Goal: Information Seeking & Learning: Understand process/instructions

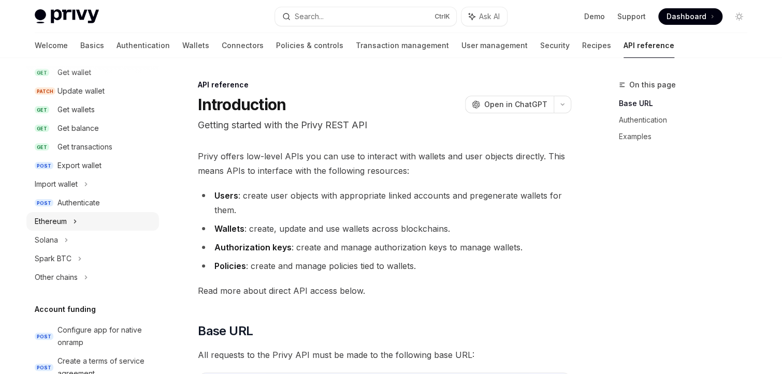
click at [69, 225] on div "Ethereum" at bounding box center [92, 221] width 133 height 19
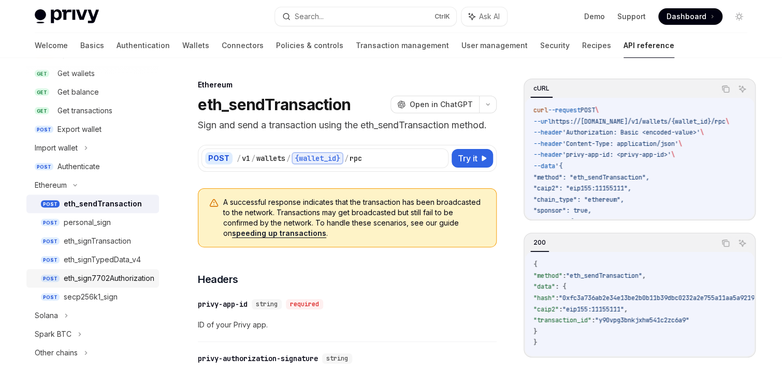
scroll to position [179, 0]
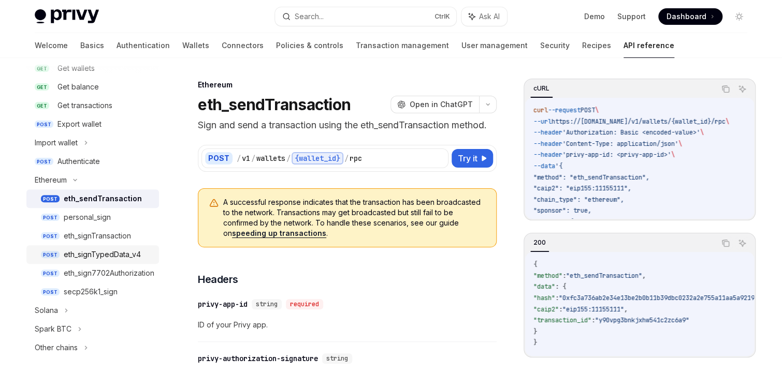
click at [92, 255] on div "eth_signTypedData_v4" at bounding box center [102, 255] width 77 height 12
type textarea "*"
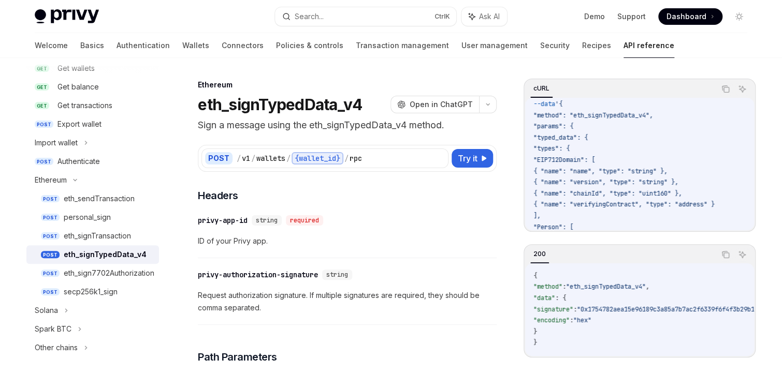
scroll to position [83, 0]
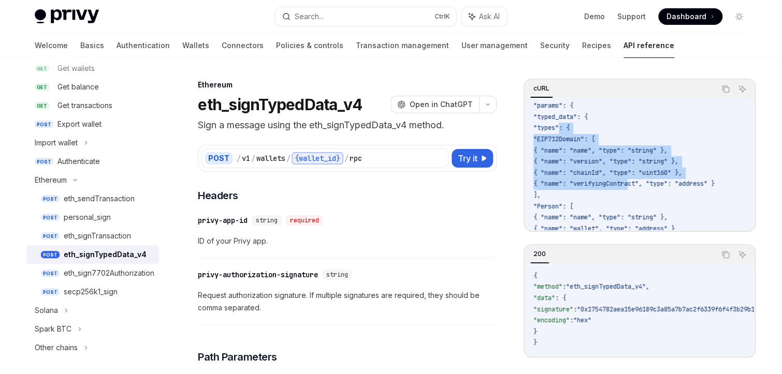
drag, startPoint x: 557, startPoint y: 124, endPoint x: 630, endPoint y: 187, distance: 96.5
click at [630, 187] on code "curl --request POST \ --url https://[DOMAIN_NAME]/v1/wallets/{wallet_id}/rpc \ …" at bounding box center [663, 284] width 260 height 525
drag, startPoint x: 595, startPoint y: 141, endPoint x: 581, endPoint y: 134, distance: 16.0
click at [594, 141] on span ""EIP712Domain": [" at bounding box center [564, 139] width 62 height 8
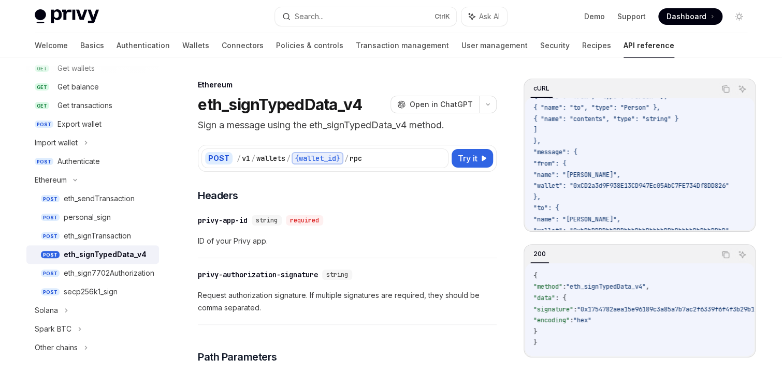
click at [570, 155] on span ""message": {" at bounding box center [554, 152] width 43 height 8
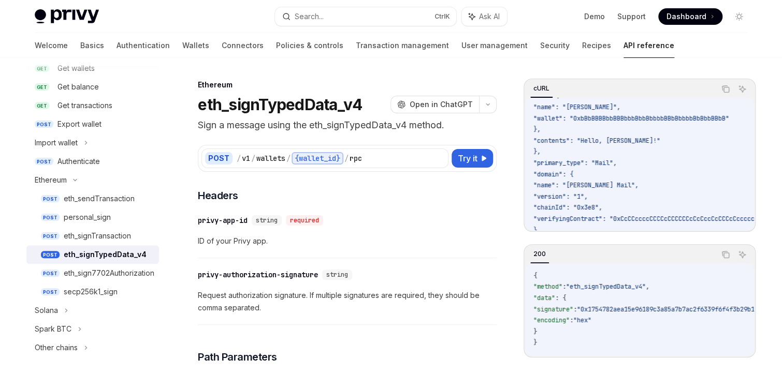
scroll to position [373, 0]
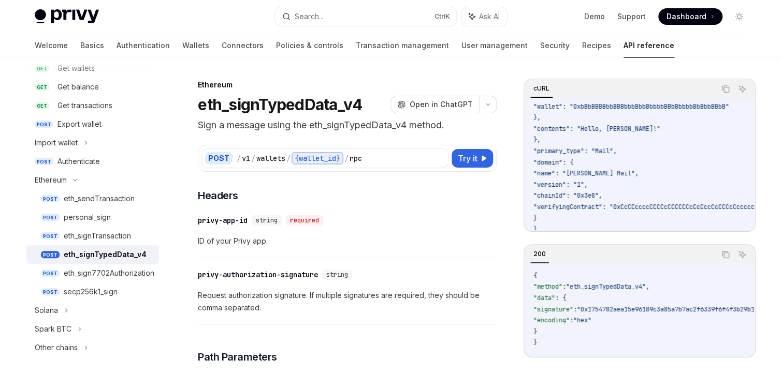
click at [577, 150] on span ""primary_type": "Mail"," at bounding box center [574, 151] width 83 height 8
click at [577, 149] on span ""primary_type": "Mail"," at bounding box center [574, 151] width 83 height 8
click at [581, 152] on span ""primary_type": "Mail"," at bounding box center [574, 151] width 83 height 8
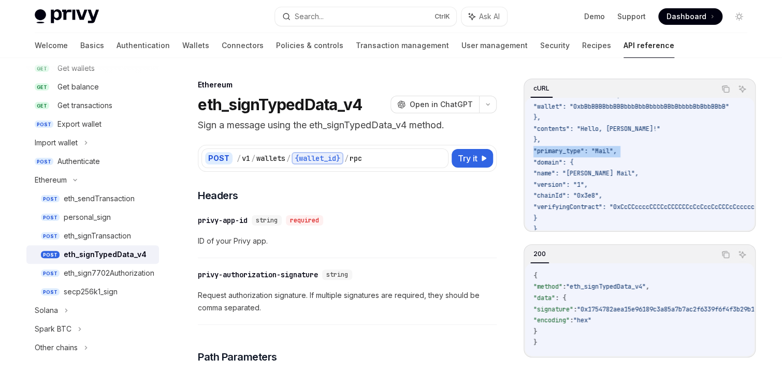
click at [581, 152] on span ""primary_type": "Mail"," at bounding box center [574, 151] width 83 height 8
click at [604, 152] on span ""primary_type": "Mail"," at bounding box center [574, 151] width 83 height 8
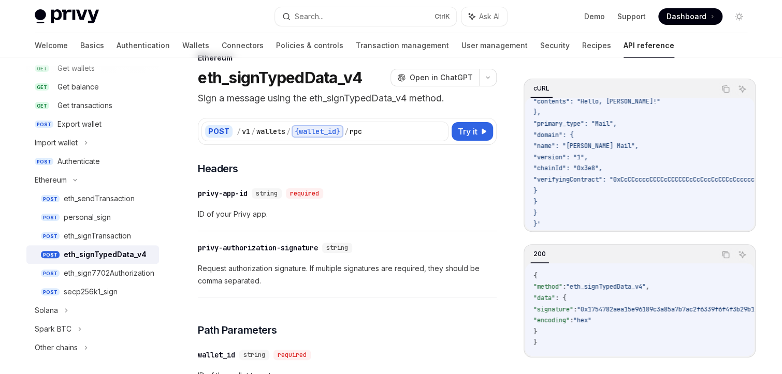
scroll to position [41, 0]
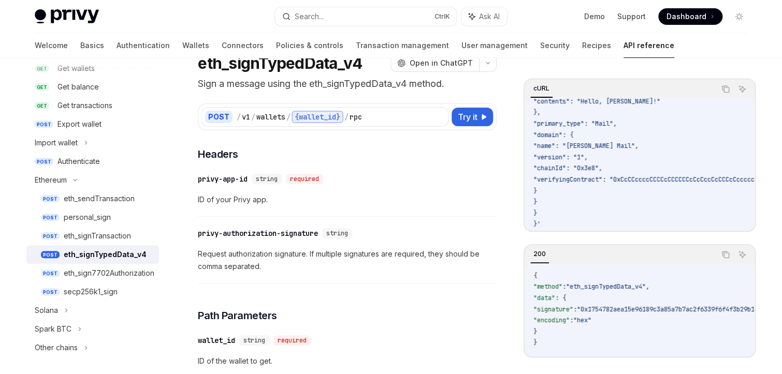
drag, startPoint x: 602, startPoint y: 309, endPoint x: 610, endPoint y: 309, distance: 8.3
